Goal: Information Seeking & Learning: Check status

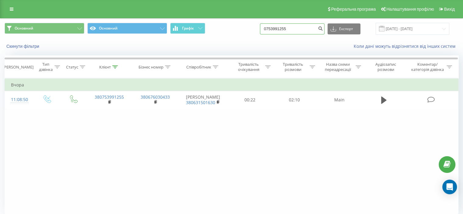
drag, startPoint x: 304, startPoint y: 28, endPoint x: 243, endPoint y: 19, distance: 61.4
click at [243, 19] on div "Основний Основний Графік 0753991255 Експорт .csv .xls .xlsx [DATE] - [DATE]" at bounding box center [231, 29] width 462 height 20
type input "0989327410"
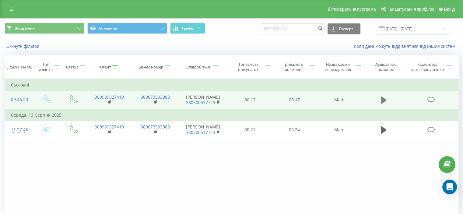
click at [382, 103] on icon at bounding box center [383, 99] width 5 height 7
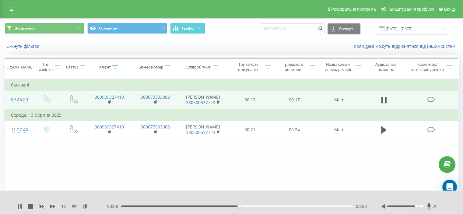
drag, startPoint x: 407, startPoint y: 207, endPoint x: 416, endPoint y: 206, distance: 9.1
click at [416, 206] on div at bounding box center [405, 206] width 36 height 2
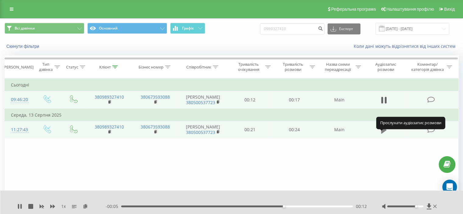
click at [383, 134] on icon at bounding box center [383, 129] width 5 height 7
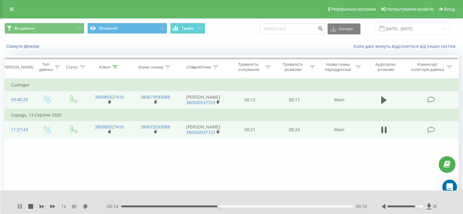
click at [21, 204] on icon at bounding box center [20, 206] width 1 height 5
